Goal: Navigation & Orientation: Find specific page/section

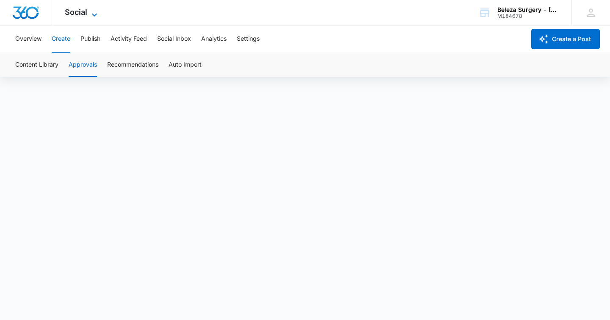
click at [81, 9] on span "Social" at bounding box center [76, 12] width 22 height 9
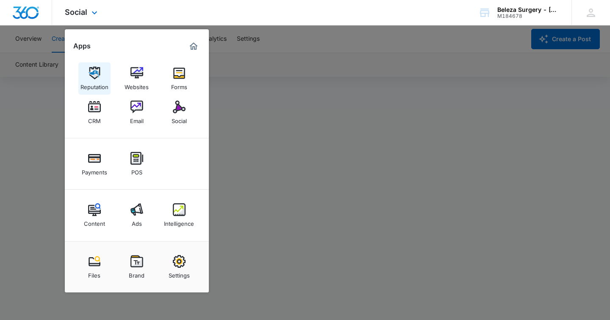
click at [98, 80] on div "Reputation" at bounding box center [95, 84] width 28 height 11
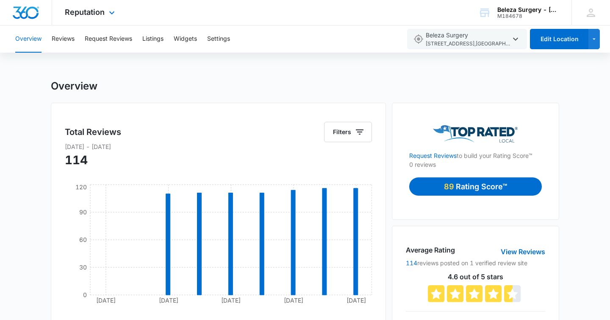
click at [105, 10] on div "Reputation Apps Reputation Websites Forms CRM Email Social Payments POS Content…" at bounding box center [91, 12] width 78 height 25
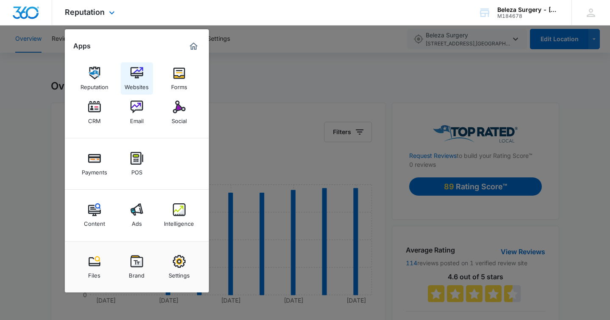
click at [139, 79] on div "Websites" at bounding box center [137, 84] width 24 height 11
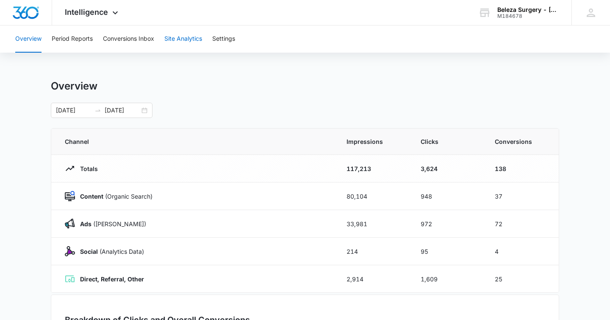
click at [191, 39] on button "Site Analytics" at bounding box center [183, 38] width 38 height 27
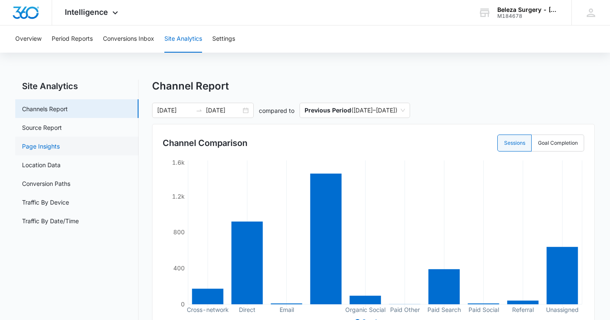
click at [45, 148] on link "Page Insights" at bounding box center [41, 146] width 38 height 9
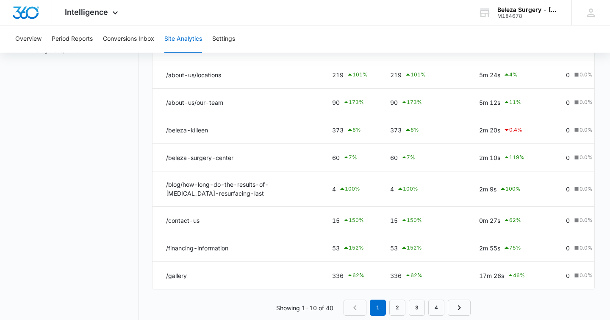
scroll to position [164, 0]
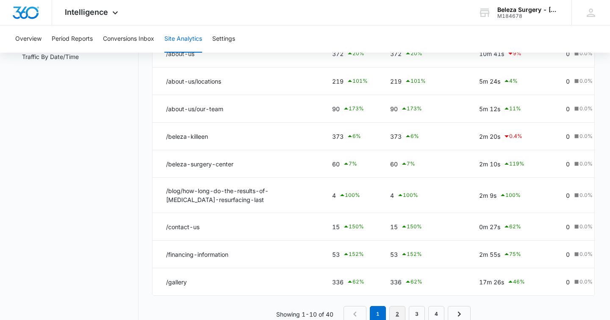
click at [403, 316] on link "2" at bounding box center [398, 314] width 16 height 16
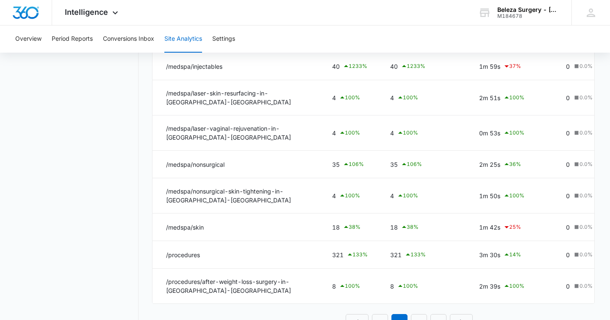
scroll to position [0, 0]
